Goal: Find specific fact: Find specific fact

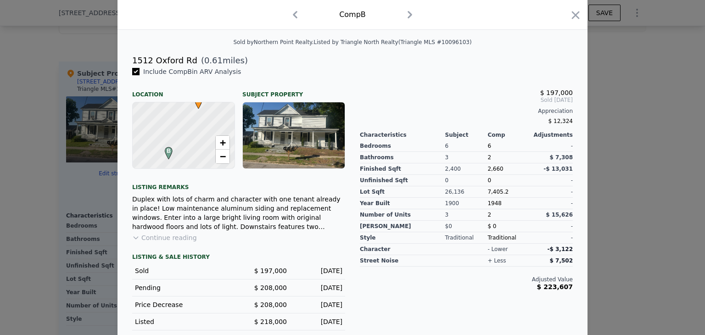
scroll to position [216, 0]
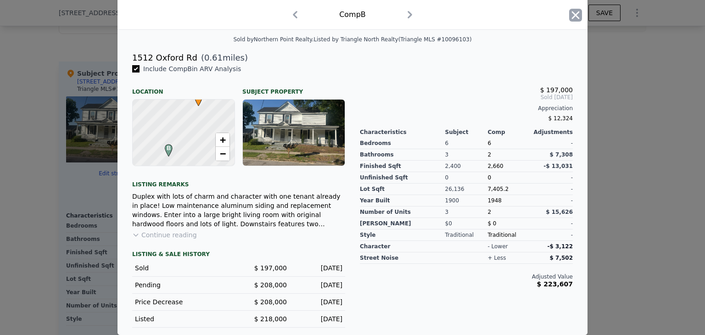
click at [570, 21] on icon "button" at bounding box center [576, 15] width 13 height 13
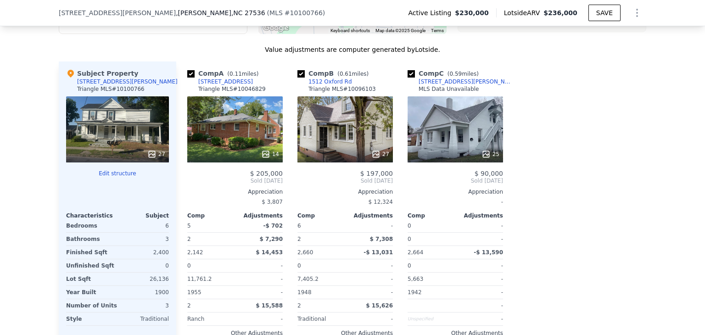
click at [430, 147] on div "25" at bounding box center [456, 129] width 96 height 66
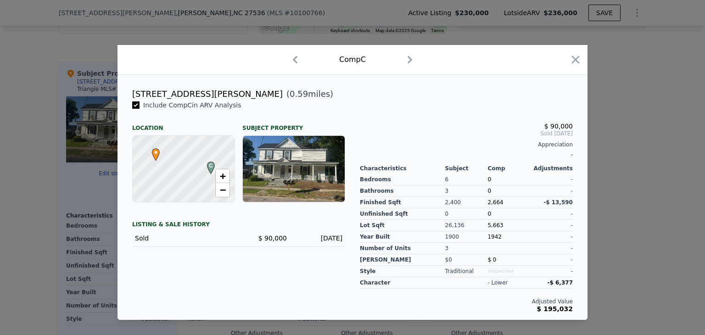
click at [136, 92] on div "[STREET_ADDRESS][PERSON_NAME]" at bounding box center [207, 94] width 151 height 13
copy div "[STREET_ADDRESS][PERSON_NAME]"
